Goal: Book appointment/travel/reservation

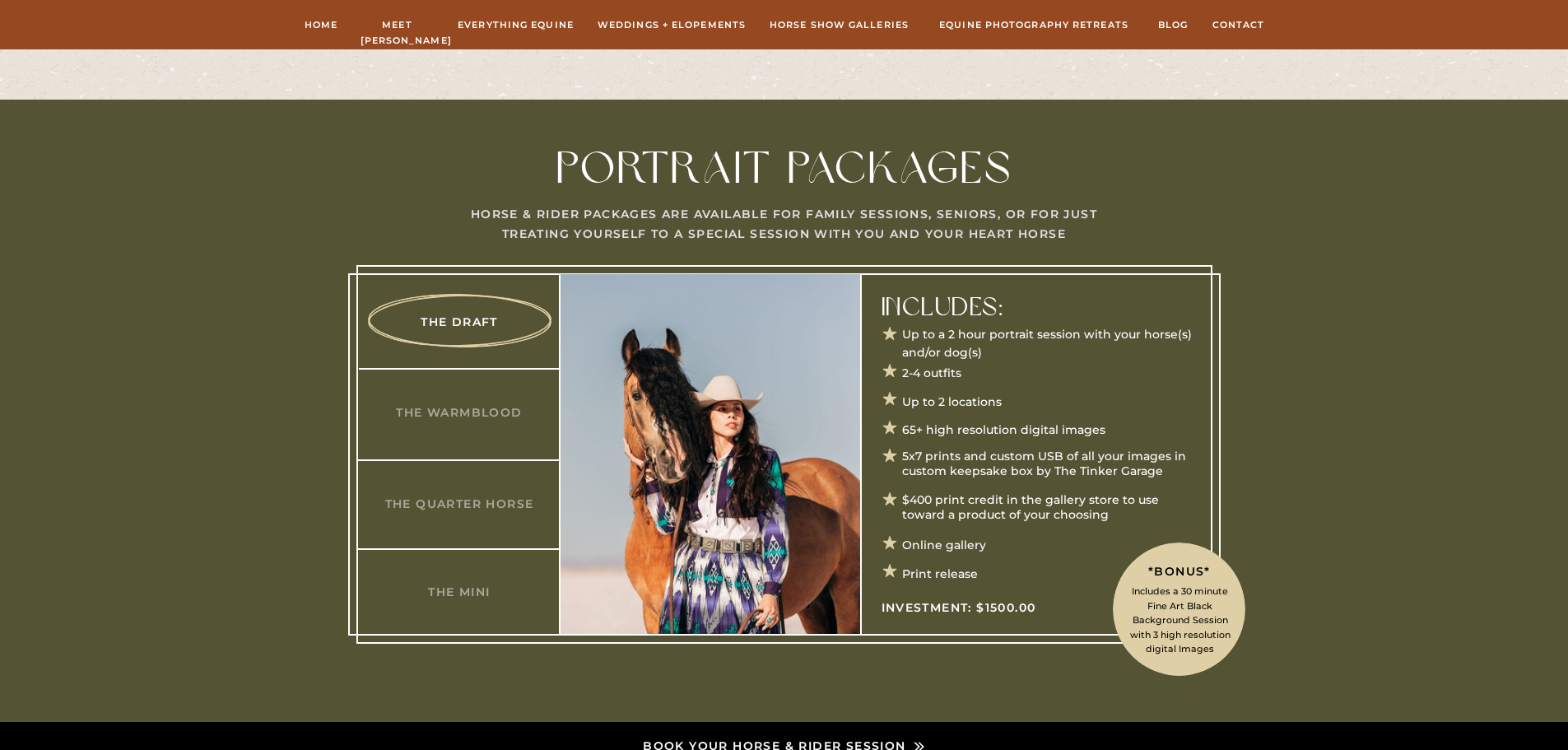
scroll to position [741, 0]
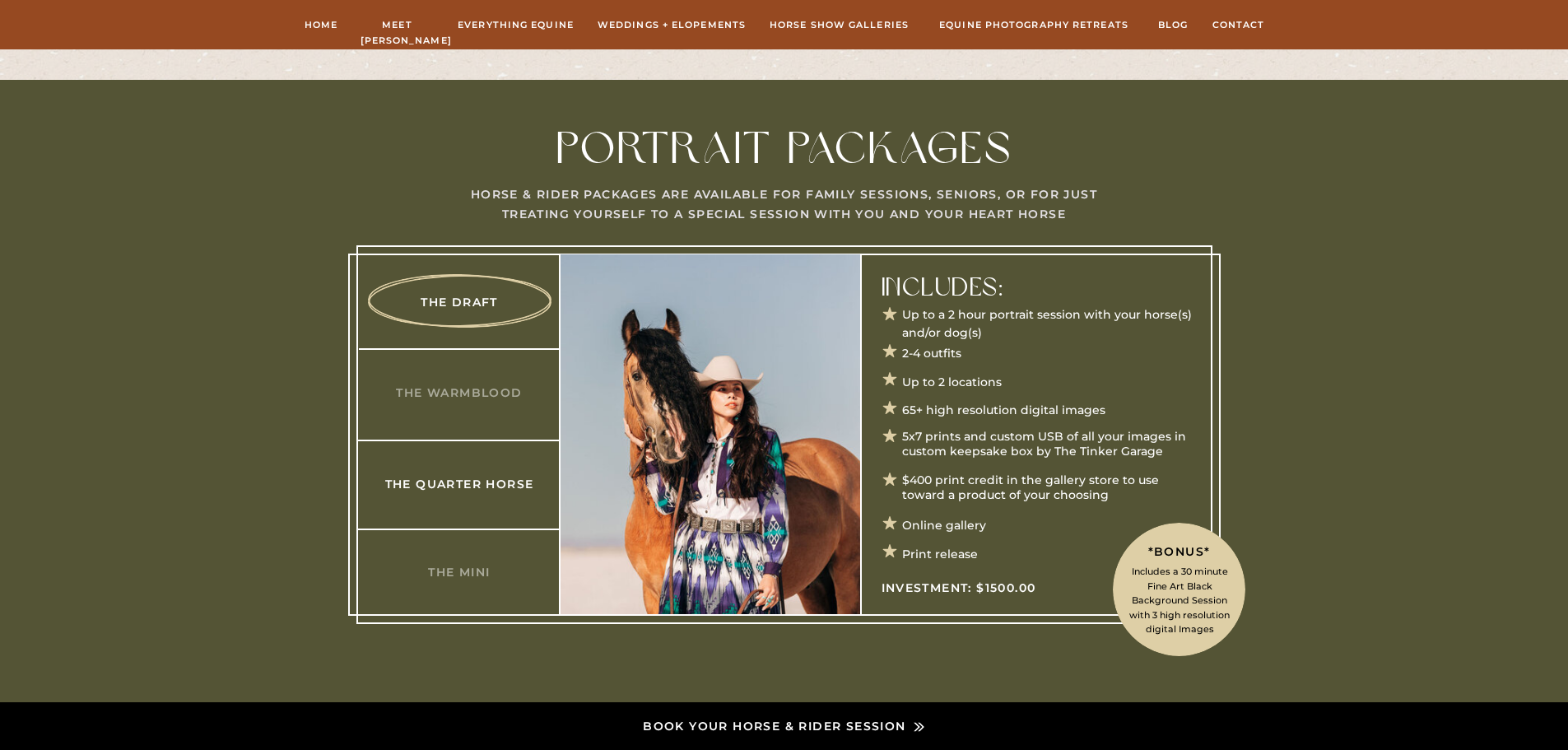
click at [461, 487] on h3 "The Quarter Horse" at bounding box center [460, 483] width 159 height 17
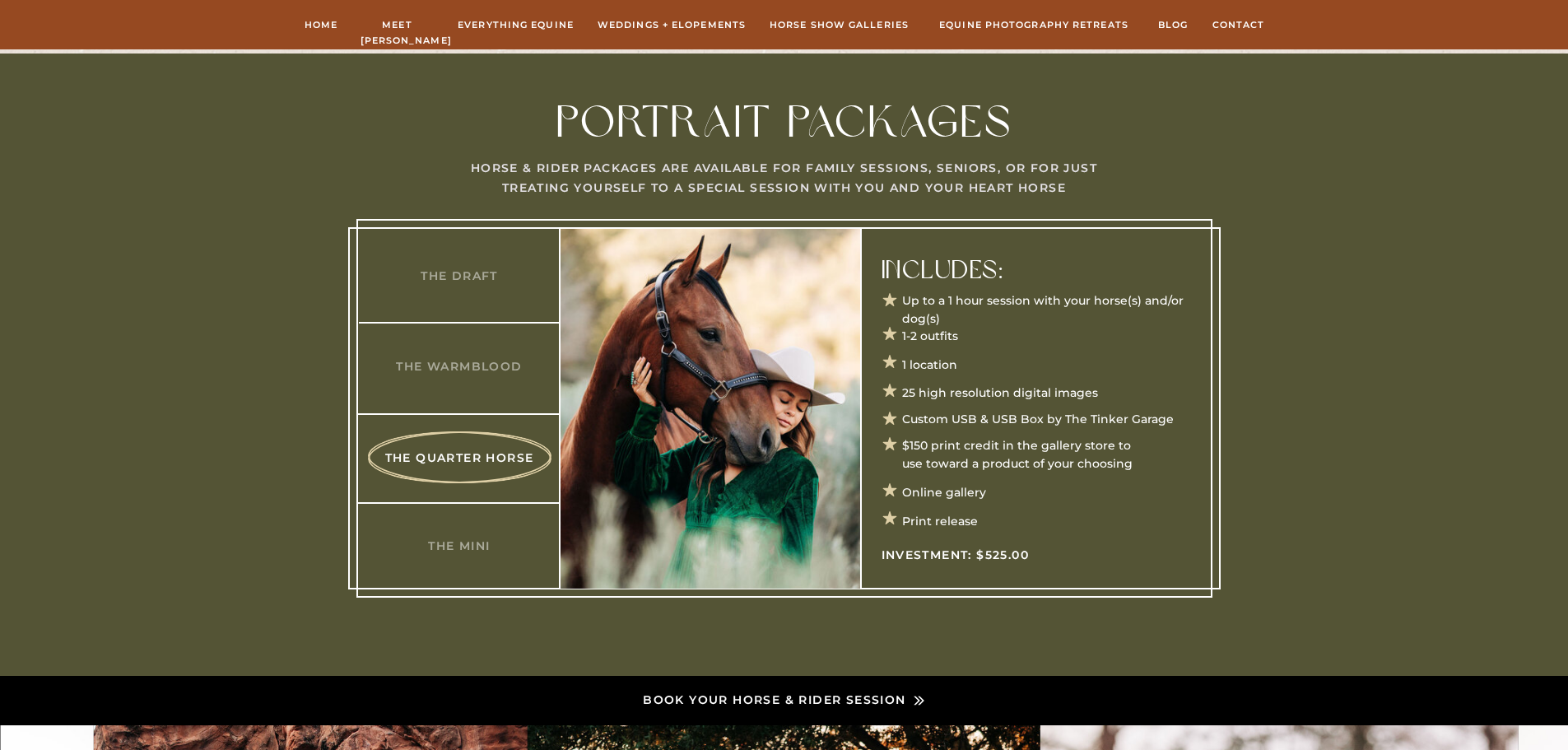
scroll to position [772, 0]
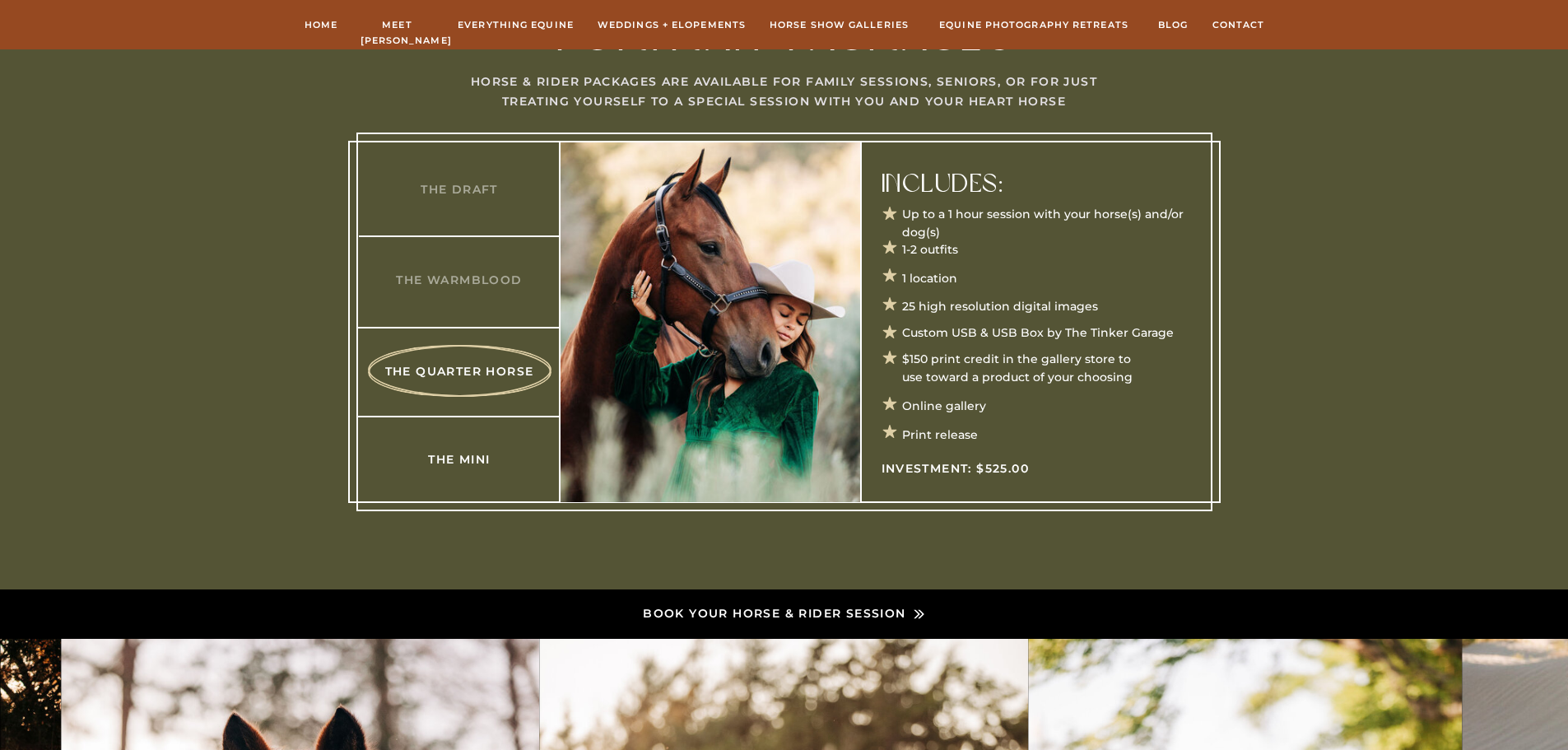
click at [448, 459] on h3 "The Mini" at bounding box center [460, 459] width 159 height 17
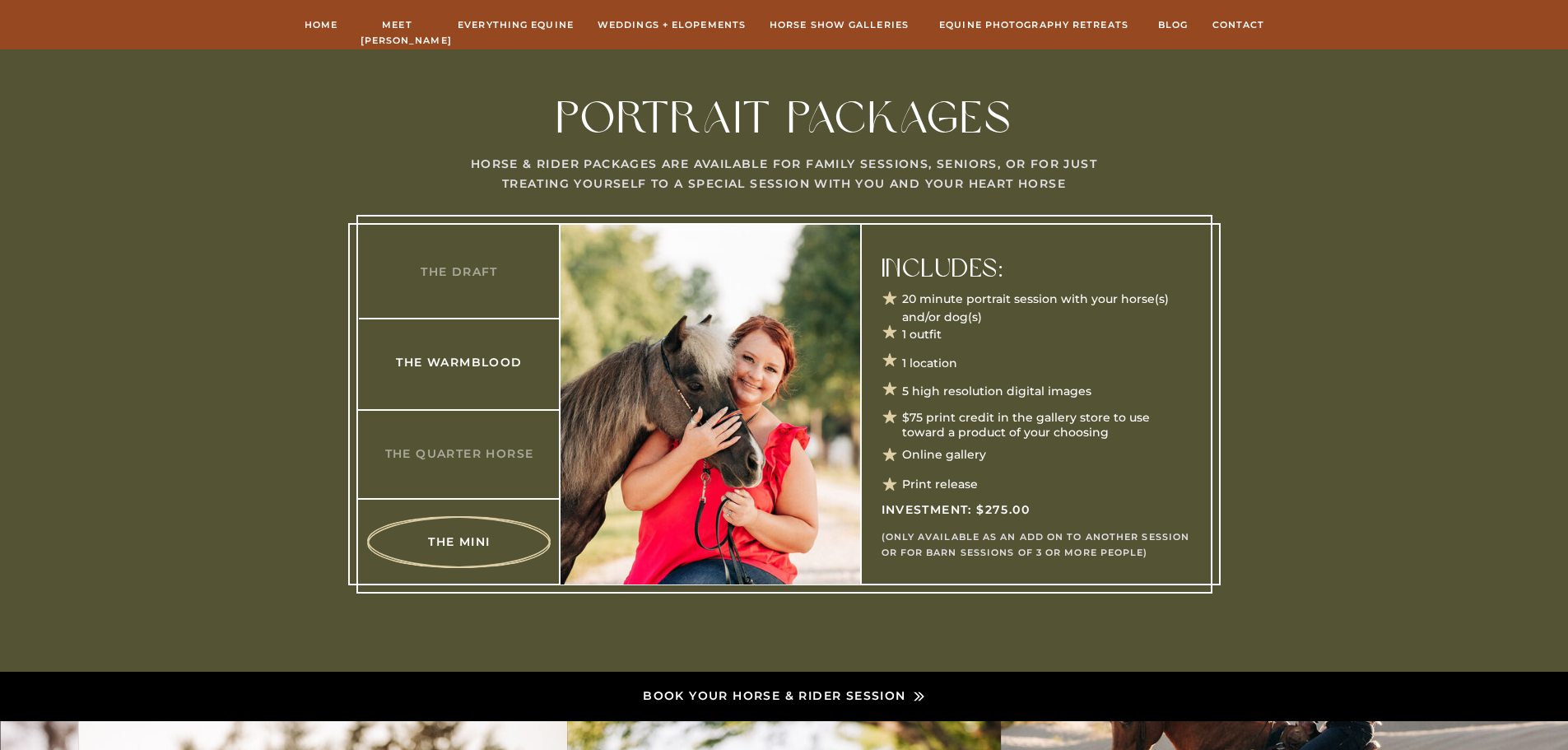
click at [458, 361] on h3 "The Warmblood" at bounding box center [460, 361] width 159 height 17
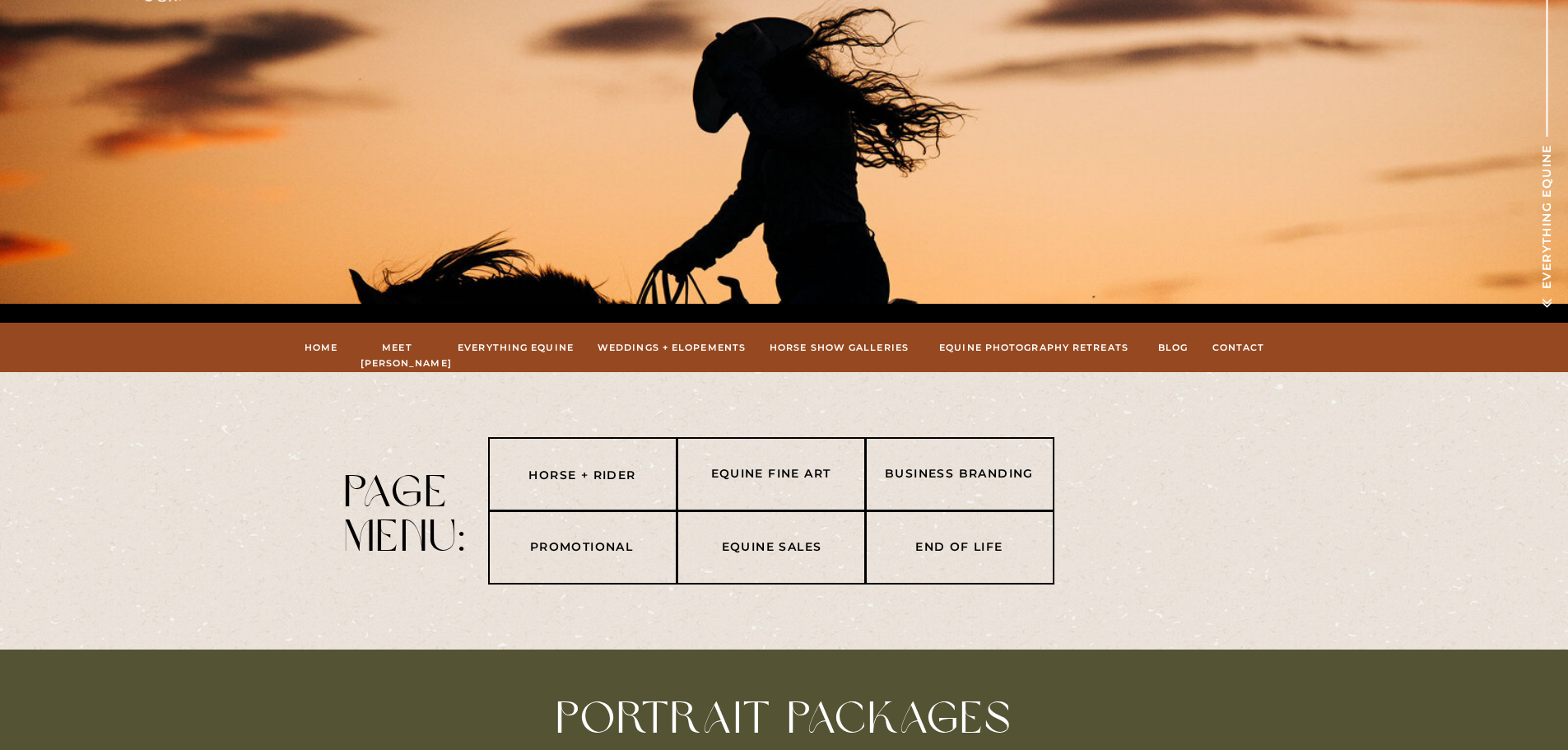
scroll to position [665, 0]
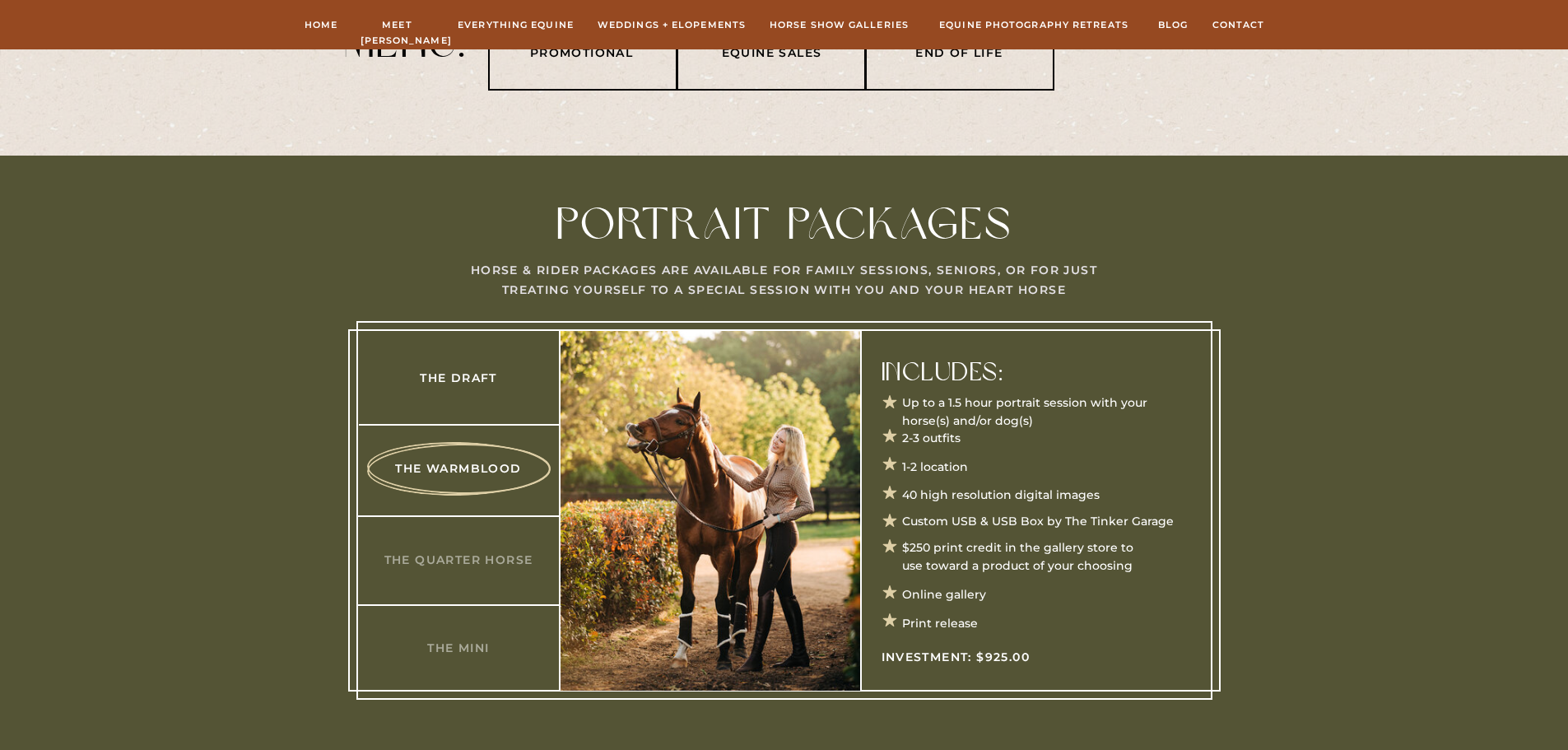
click at [453, 377] on h3 "The Draft" at bounding box center [459, 377] width 159 height 17
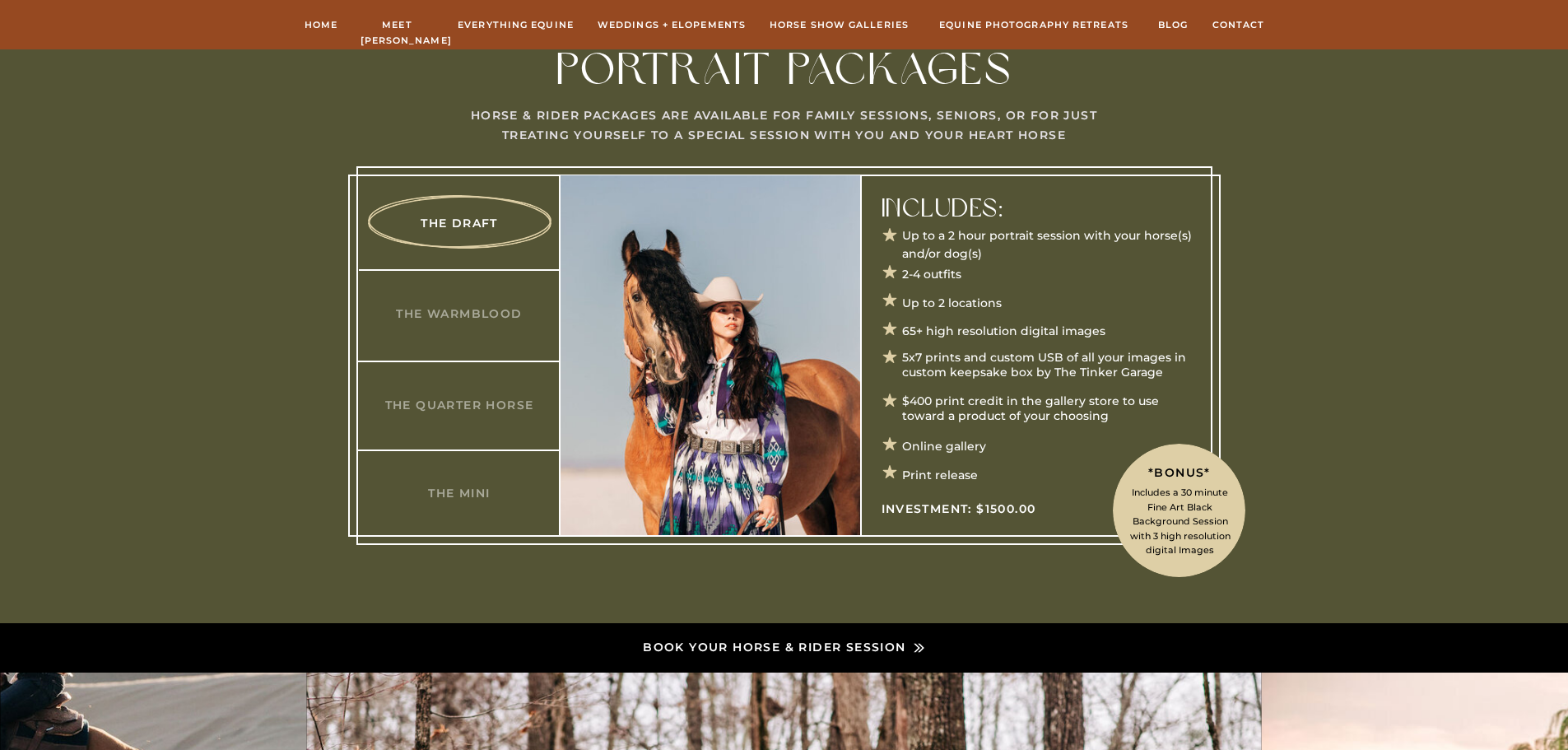
scroll to position [821, 0]
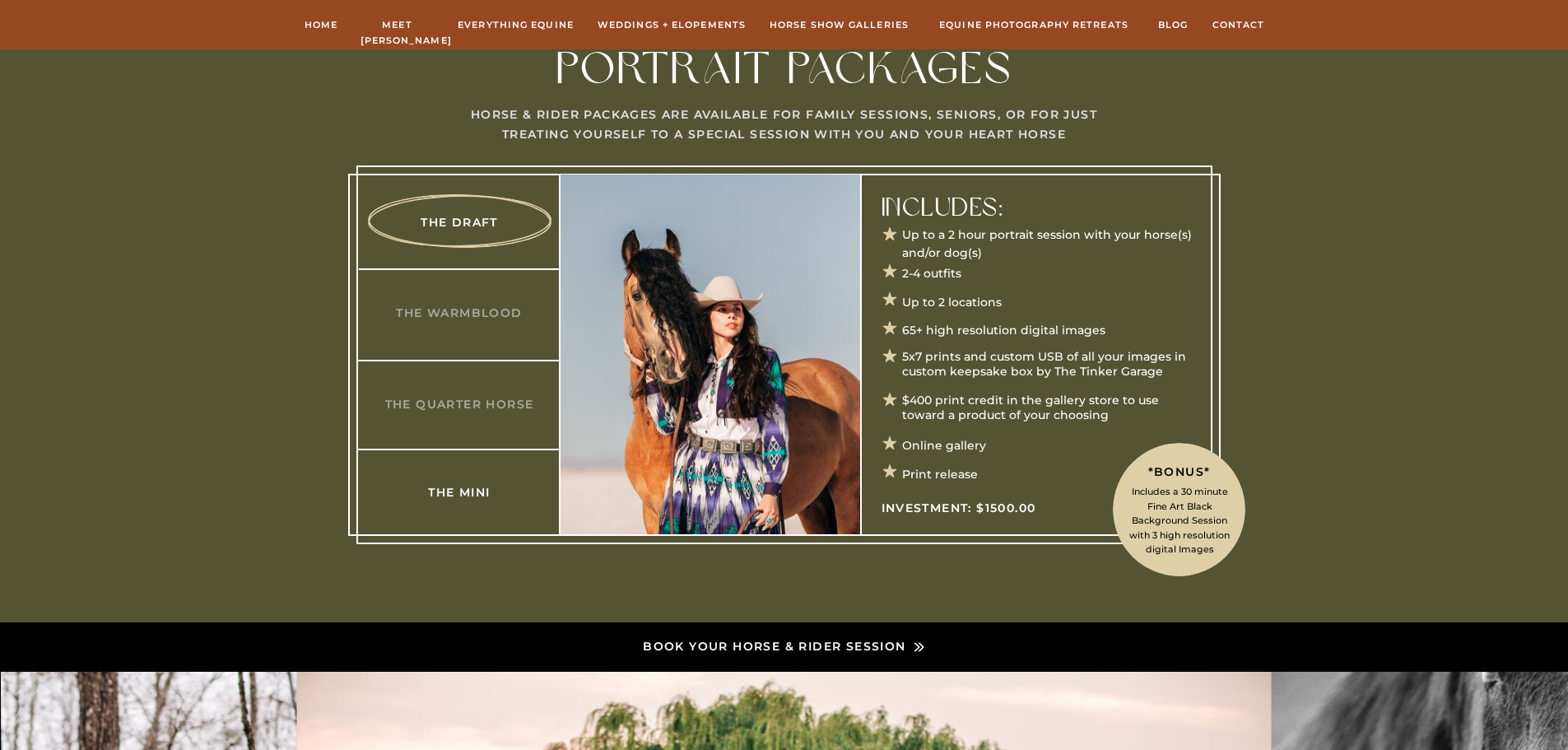
click at [461, 493] on h3 "The Mini" at bounding box center [460, 492] width 159 height 17
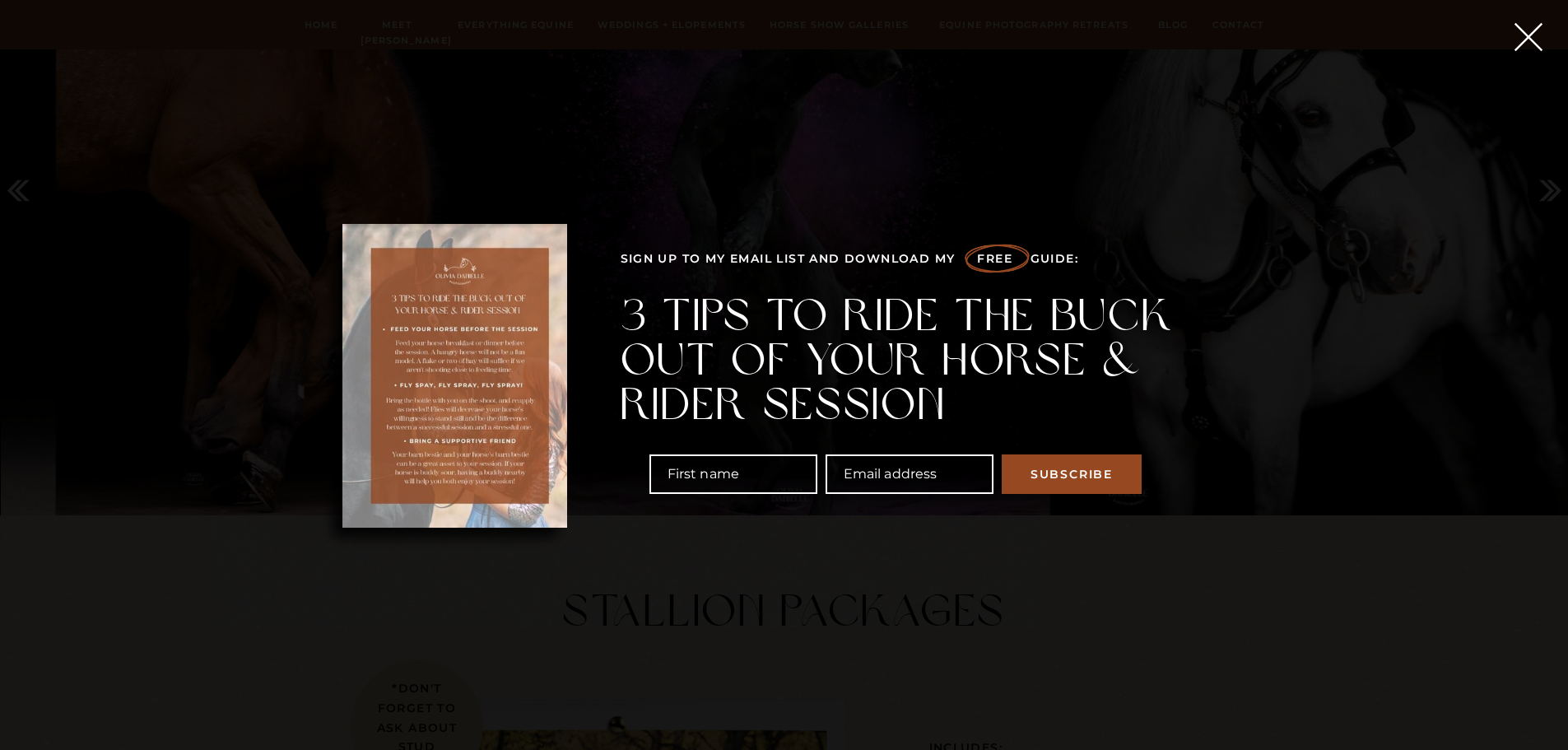
scroll to position [3470, 0]
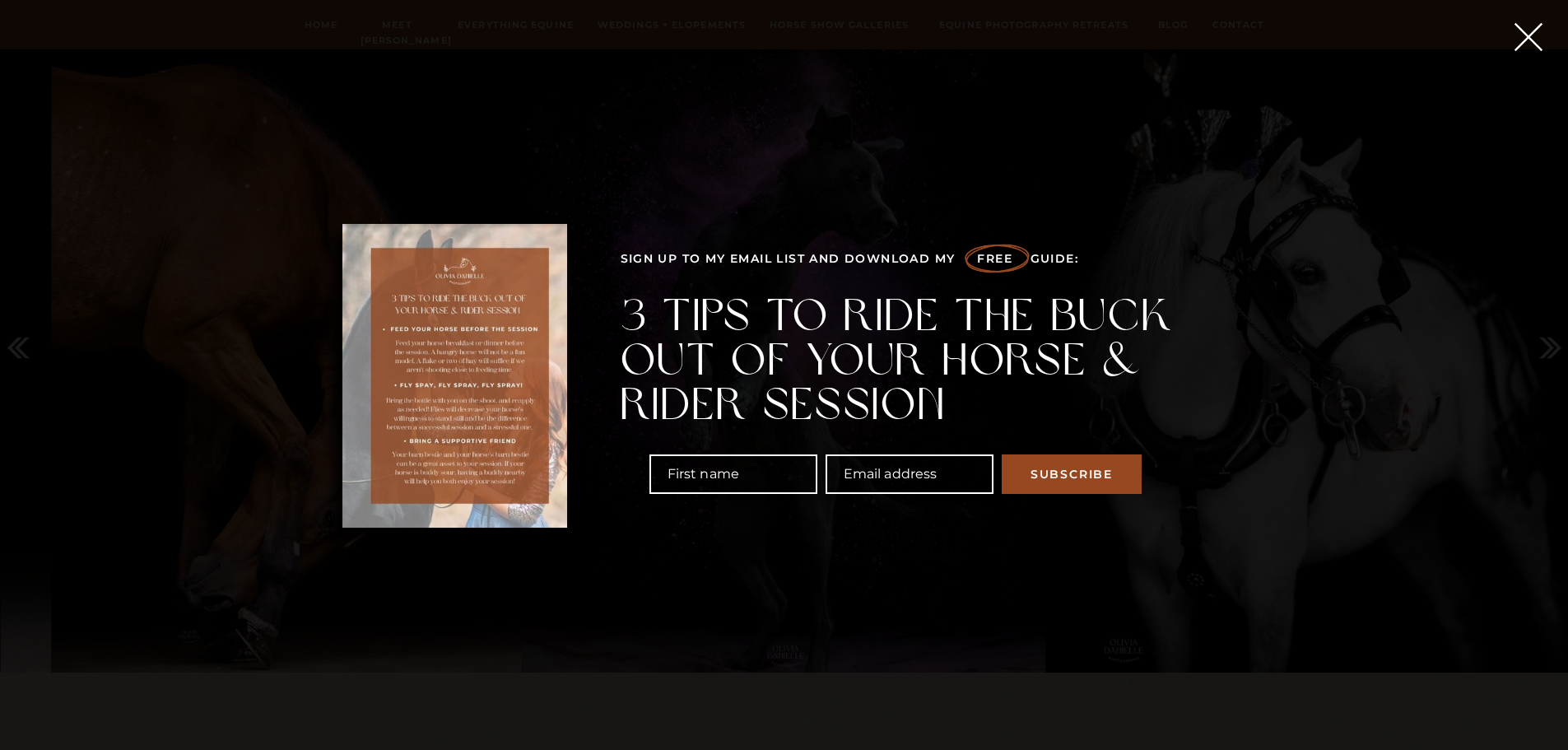
click at [1519, 48] on icon at bounding box center [1528, 36] width 48 height 48
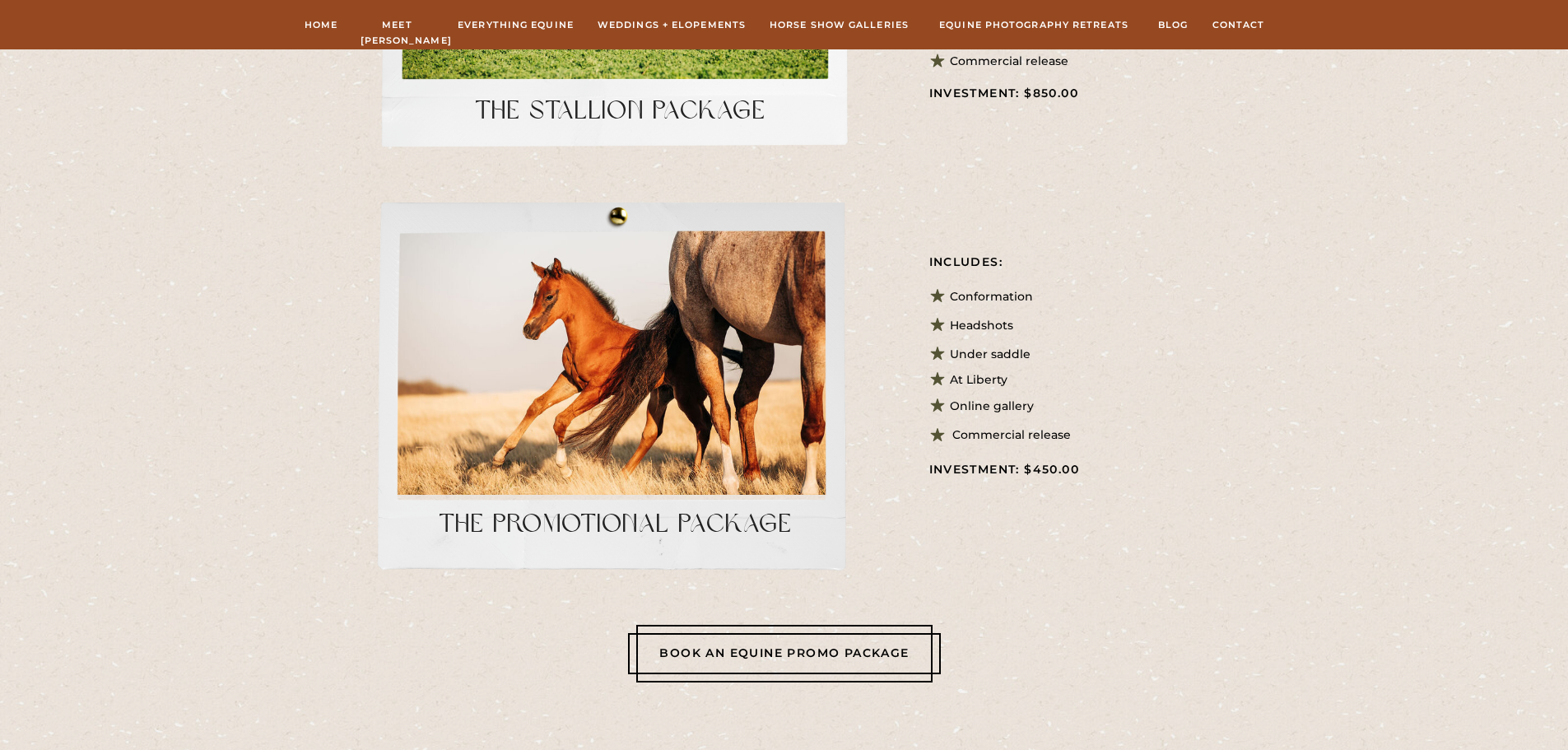
scroll to position [4622, 0]
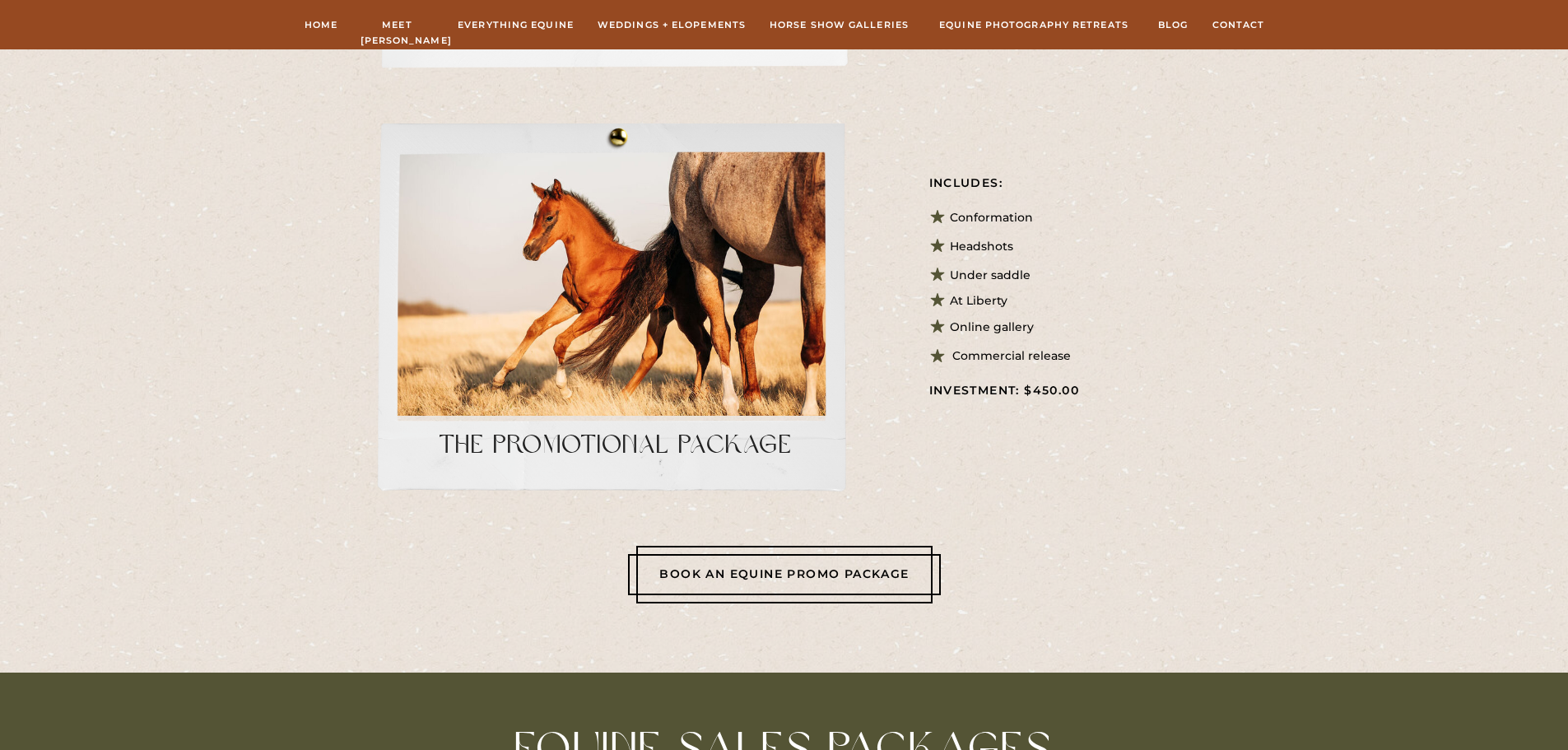
click at [768, 577] on p "Book an equine promo package" at bounding box center [784, 575] width 288 height 20
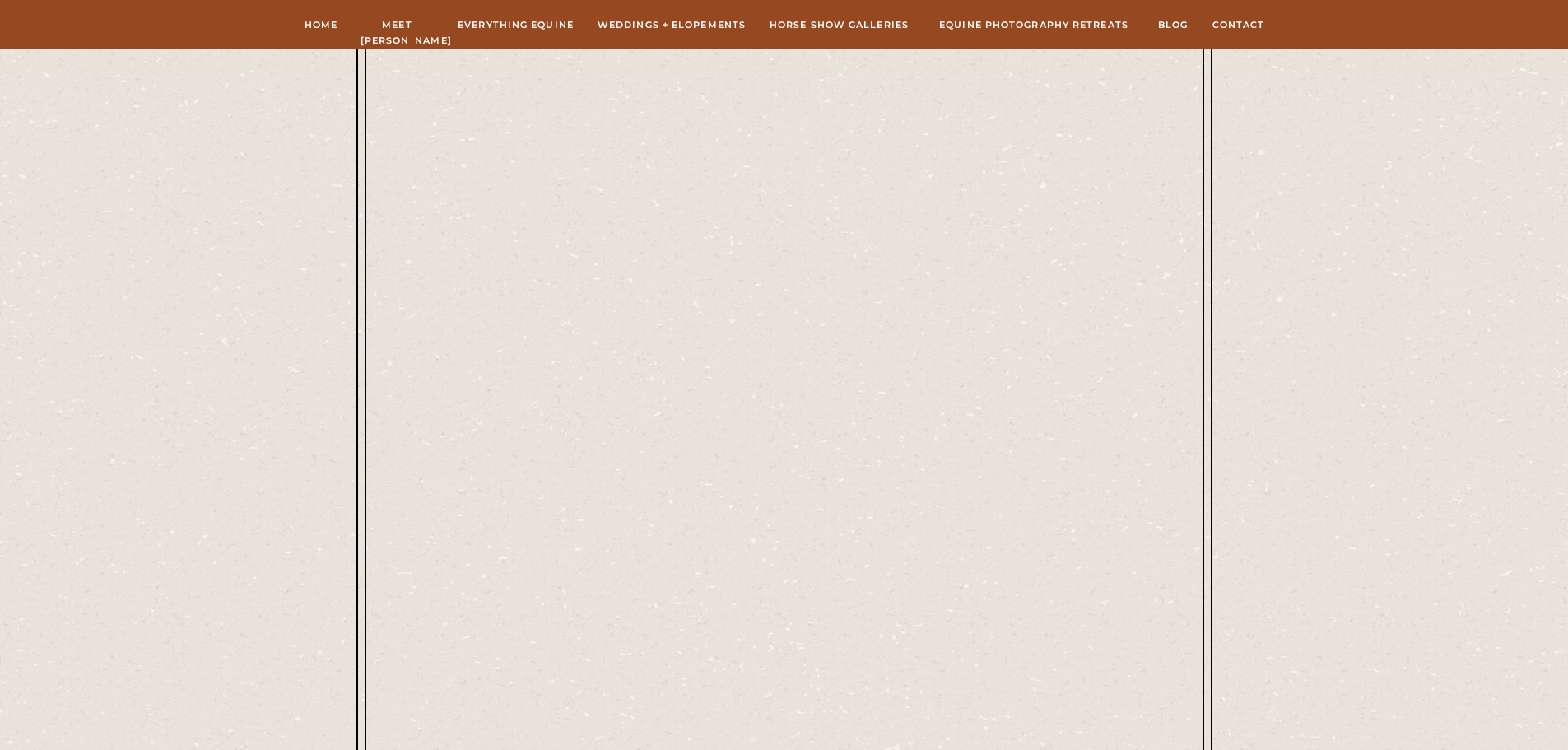
scroll to position [1070, 0]
click at [361, 420] on div at bounding box center [784, 371] width 856 height 1449
